Goal: Task Accomplishment & Management: Manage account settings

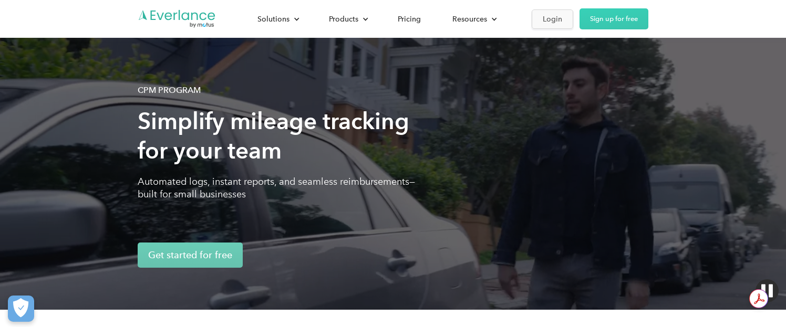
click at [550, 14] on div "Login" at bounding box center [552, 19] width 19 height 13
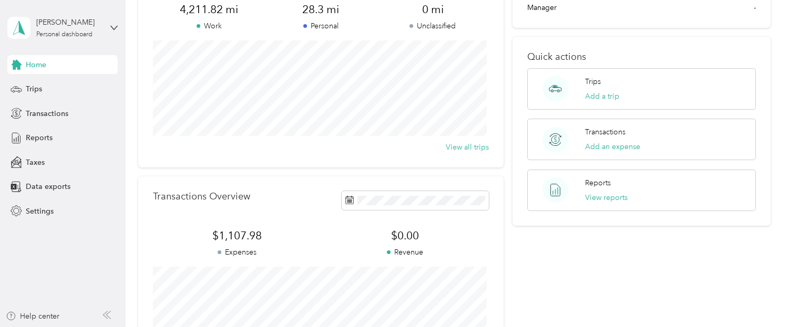
scroll to position [105, 0]
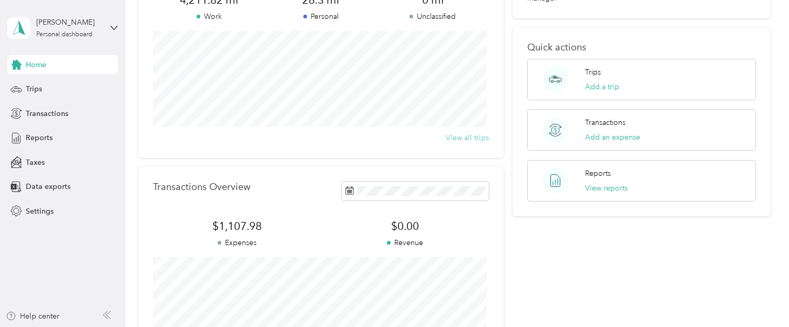
click at [466, 135] on button "View all trips" at bounding box center [467, 137] width 43 height 11
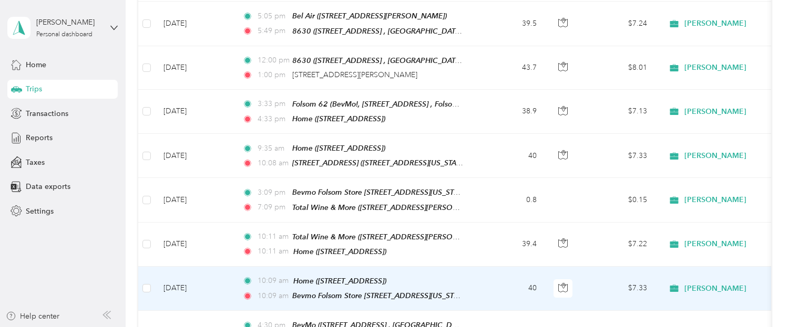
scroll to position [736, 0]
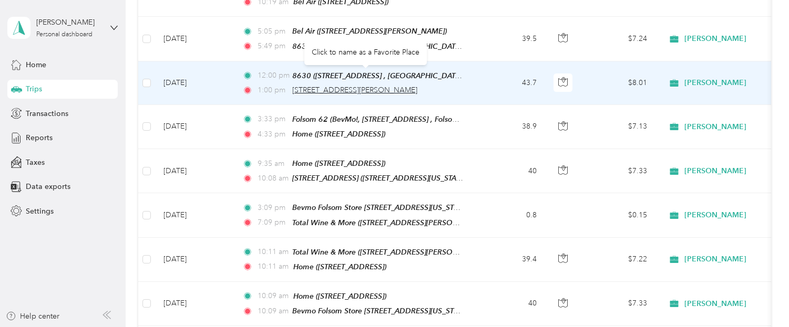
click at [327, 86] on span "[STREET_ADDRESS][PERSON_NAME]" at bounding box center [354, 90] width 125 height 9
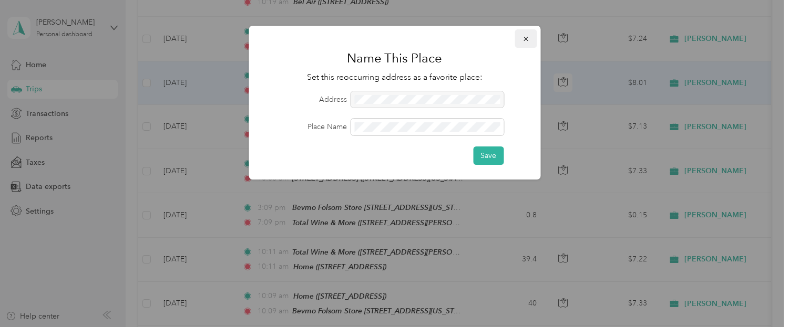
click at [531, 37] on button "button" at bounding box center [526, 38] width 22 height 18
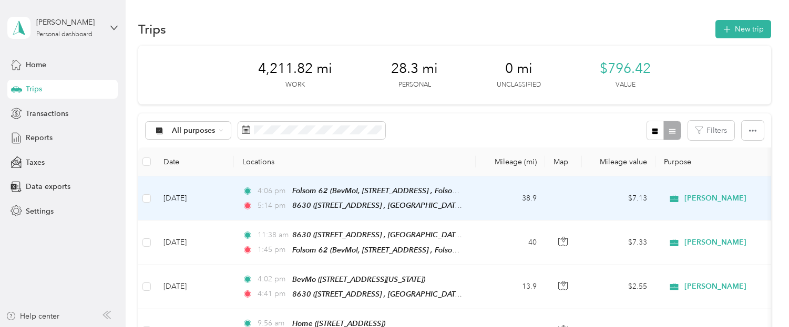
scroll to position [0, 0]
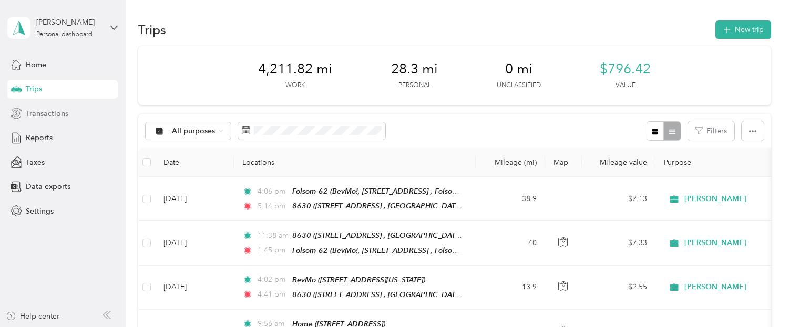
click at [42, 112] on span "Transactions" at bounding box center [47, 113] width 43 height 11
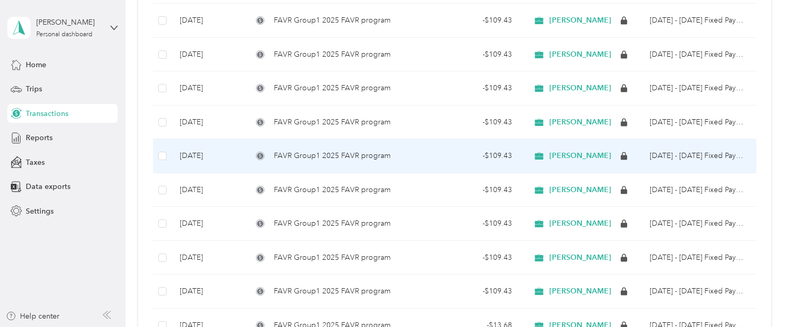
scroll to position [315, 0]
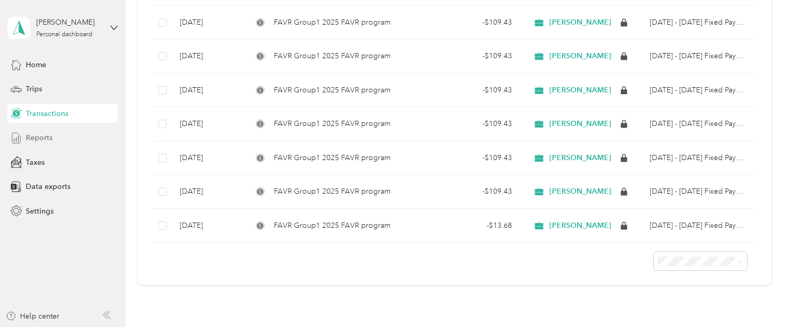
click at [39, 136] on span "Reports" at bounding box center [39, 137] width 27 height 11
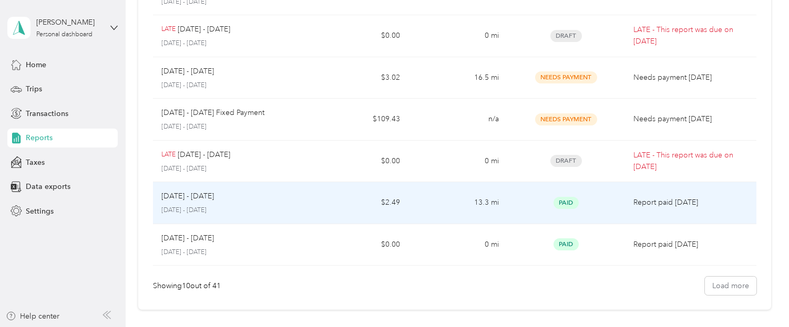
scroll to position [315, 0]
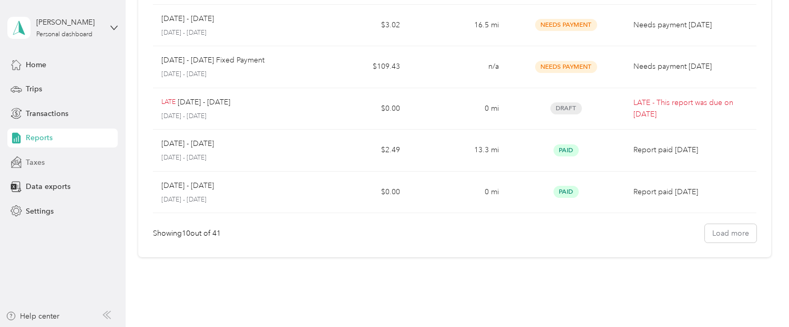
click at [48, 162] on div "Taxes" at bounding box center [62, 162] width 110 height 19
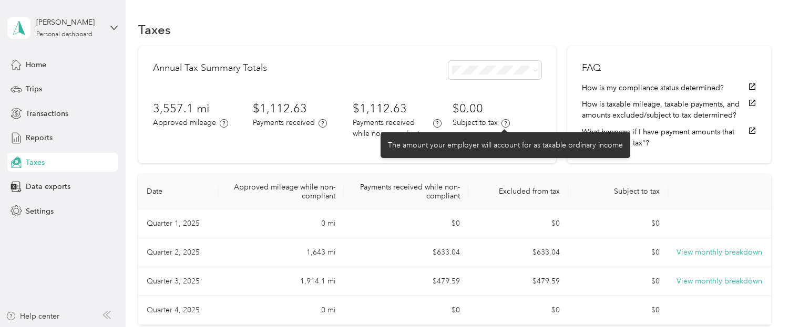
click at [506, 124] on icon at bounding box center [505, 123] width 8 height 8
click at [504, 124] on icon at bounding box center [505, 123] width 8 height 8
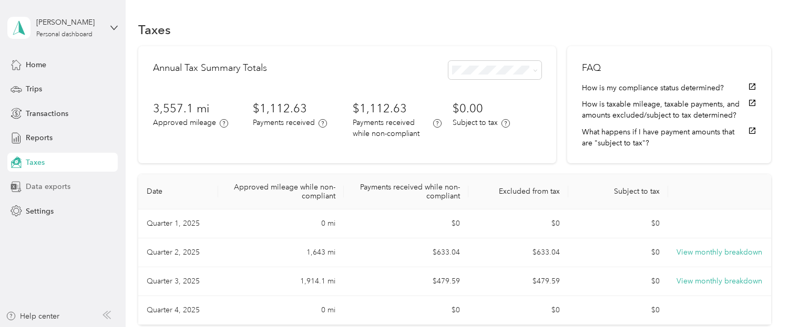
click at [56, 182] on span "Data exports" at bounding box center [48, 186] width 45 height 11
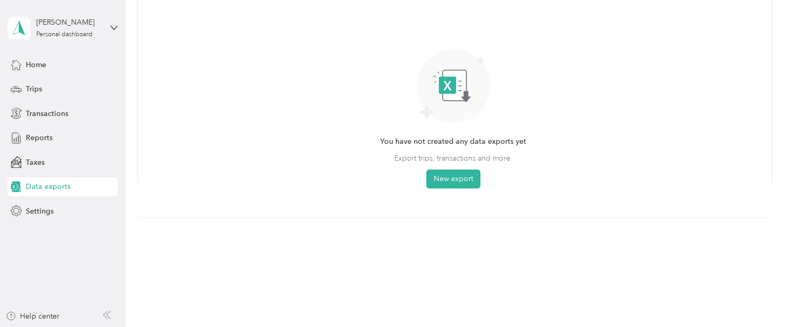
scroll to position [146, 0]
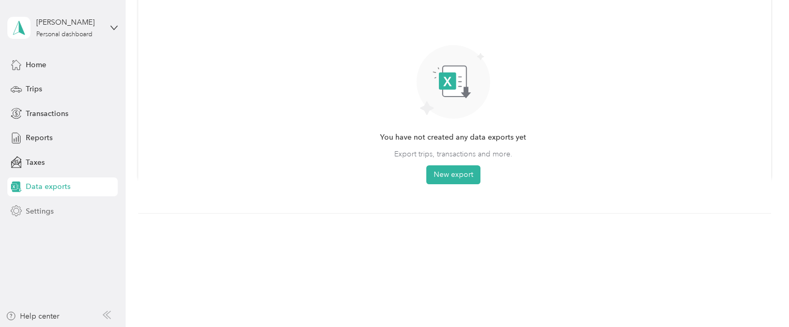
click at [48, 211] on span "Settings" at bounding box center [40, 211] width 28 height 11
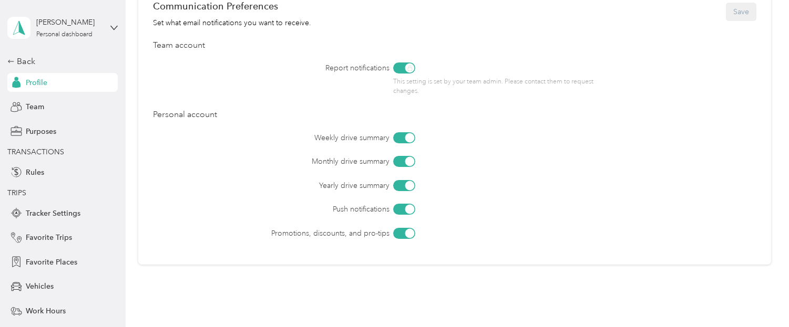
scroll to position [520, 0]
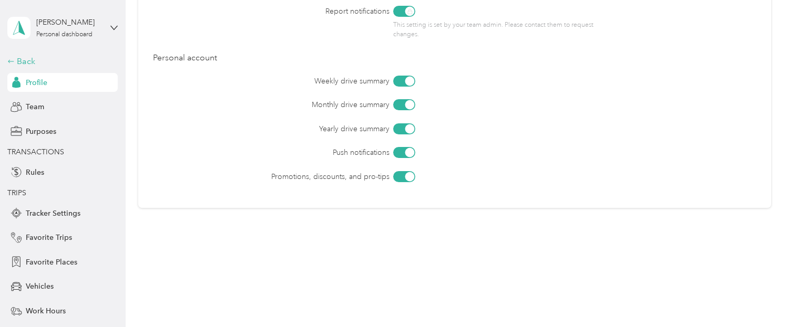
click at [25, 56] on div "Back" at bounding box center [59, 61] width 105 height 13
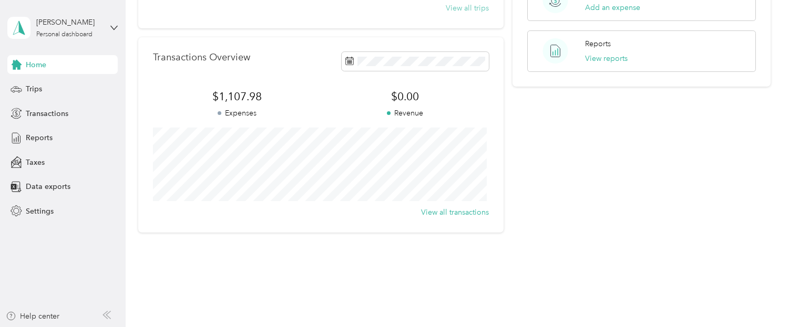
scroll to position [249, 0]
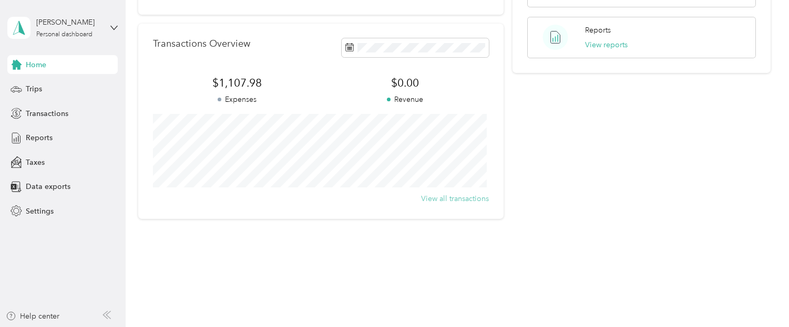
click at [467, 198] on button "View all transactions" at bounding box center [455, 198] width 68 height 11
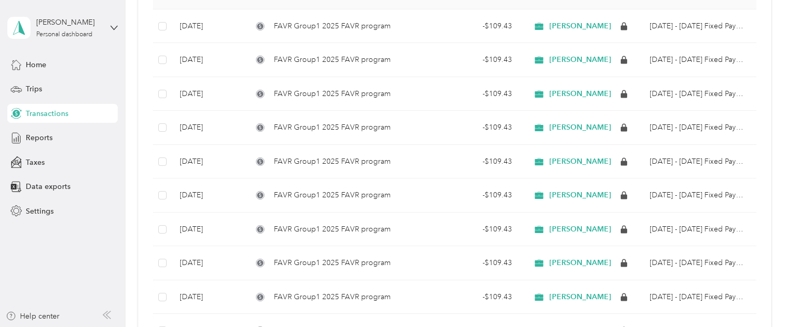
scroll to position [143, 0]
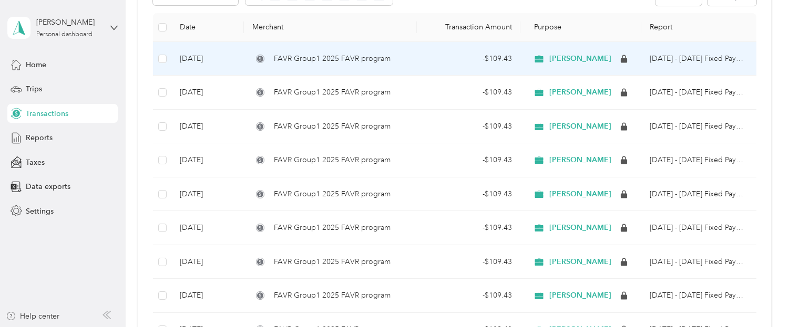
click at [309, 56] on span "FAVR Group1 2025 FAVR program" at bounding box center [332, 59] width 117 height 12
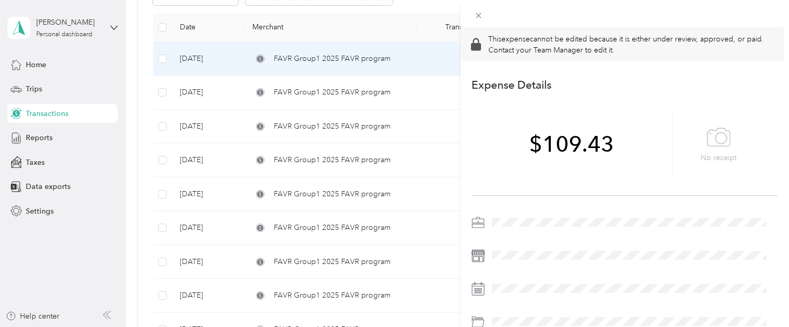
click at [272, 92] on div "This expense cannot be edited because it is either under review, approved, or p…" at bounding box center [394, 163] width 789 height 327
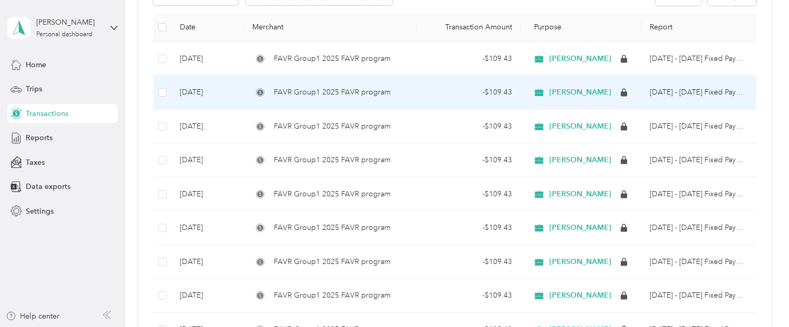
click at [208, 87] on td "[DATE]" at bounding box center [207, 93] width 73 height 34
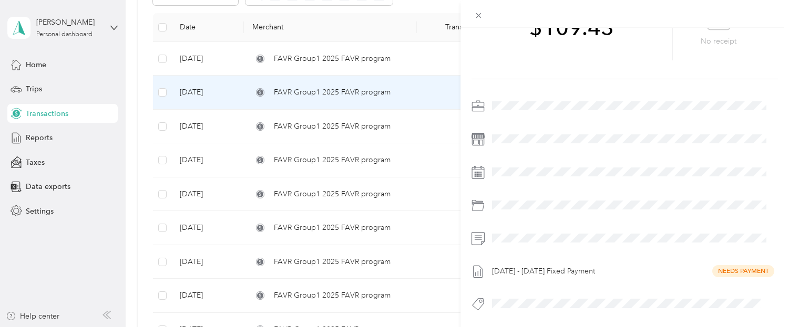
scroll to position [125, 0]
click at [209, 54] on div "This expense cannot be edited because it is either under review, approved, or p…" at bounding box center [394, 163] width 789 height 327
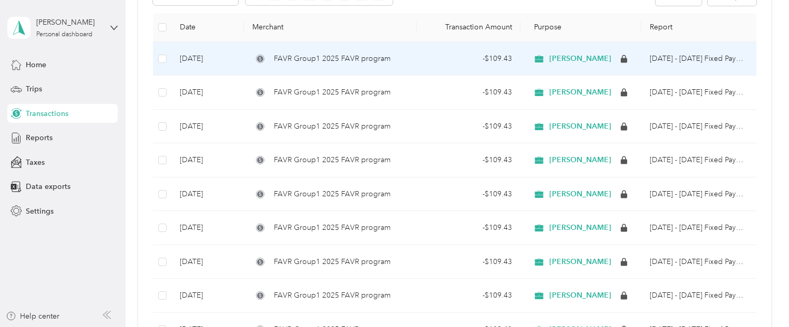
click at [209, 54] on td "[DATE]" at bounding box center [207, 59] width 73 height 34
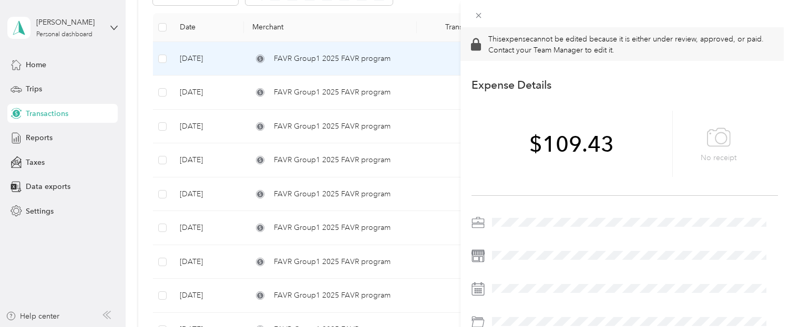
click at [213, 127] on div "This expense cannot be edited because it is either under review, approved, or p…" at bounding box center [394, 163] width 789 height 327
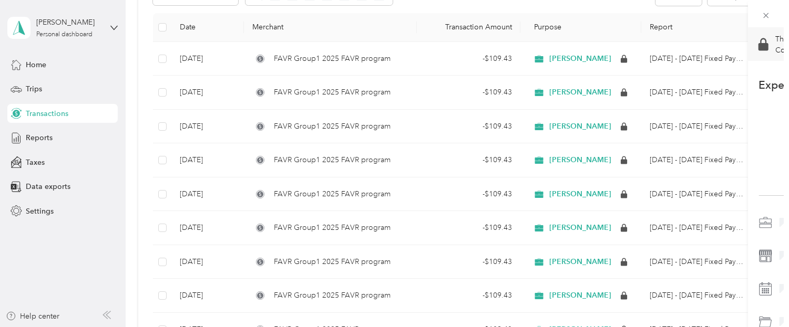
click at [213, 127] on div at bounding box center [394, 163] width 789 height 327
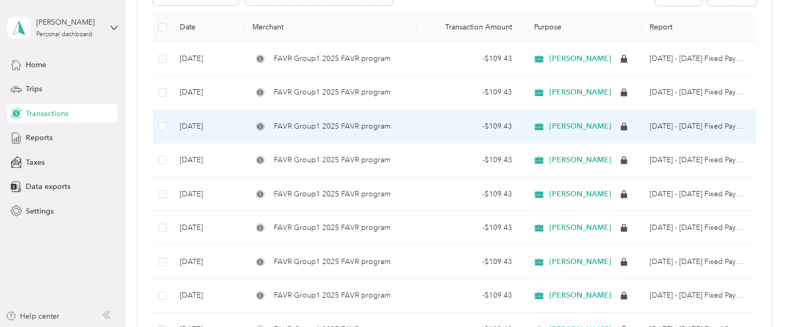
click at [205, 126] on td "[DATE]" at bounding box center [207, 127] width 73 height 34
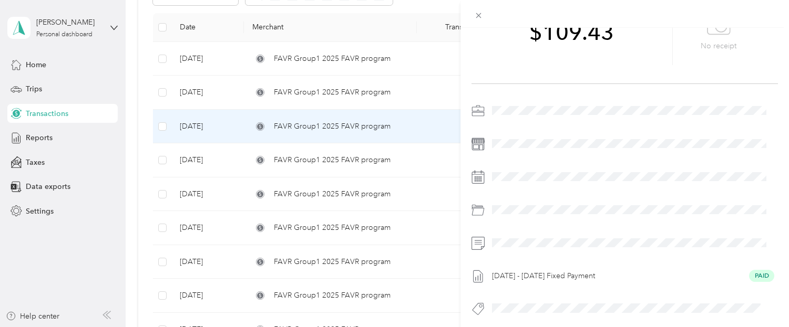
scroll to position [125, 0]
click at [33, 63] on div "This expense cannot be edited because it is either under review, approved, or p…" at bounding box center [394, 163] width 789 height 327
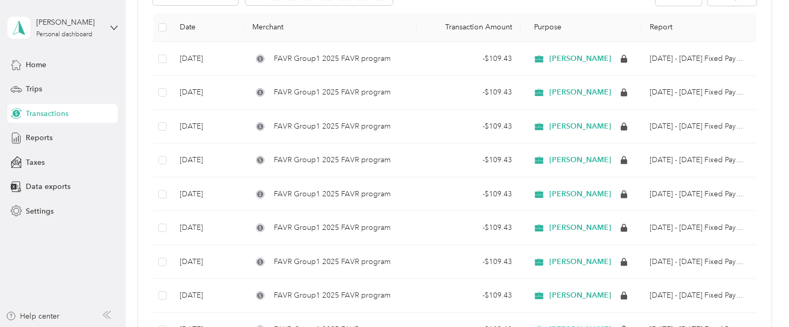
click at [33, 63] on span "Home" at bounding box center [36, 64] width 20 height 11
